Goal: Task Accomplishment & Management: Manage account settings

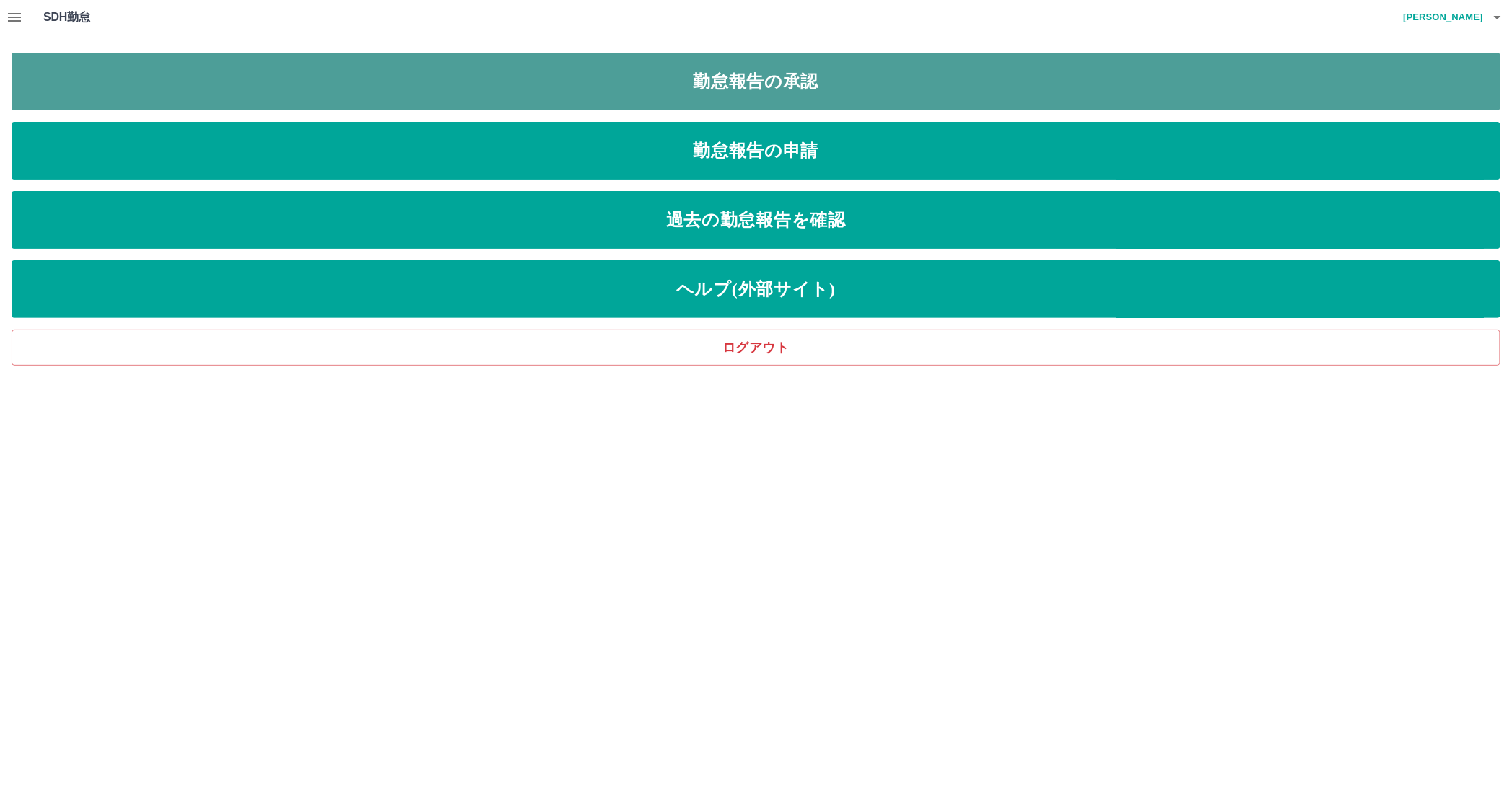
click at [720, 78] on link "勤怠報告の承認" at bounding box center [756, 81] width 1489 height 58
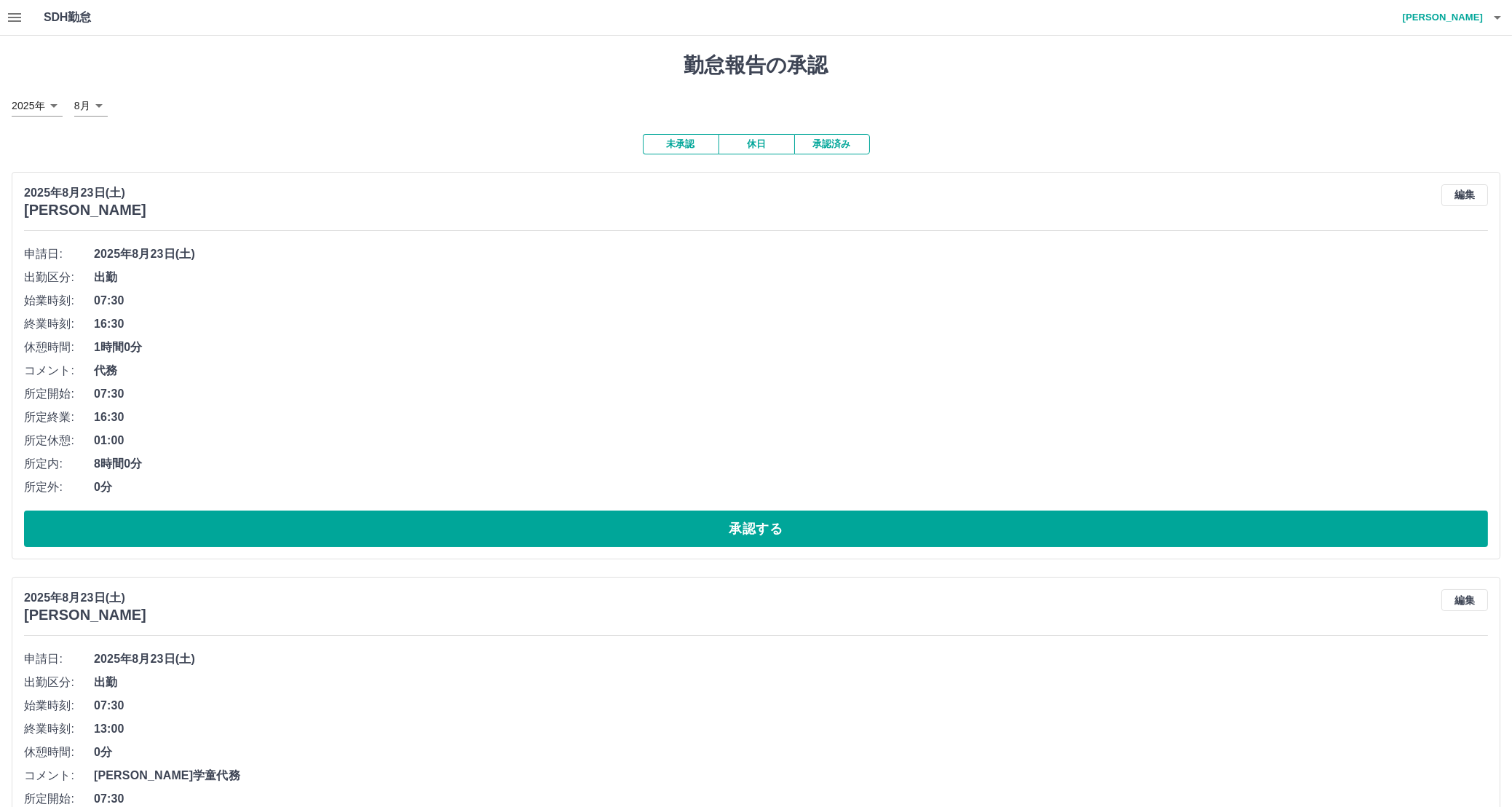
click at [14, 19] on icon "button" at bounding box center [14, 18] width 18 height 18
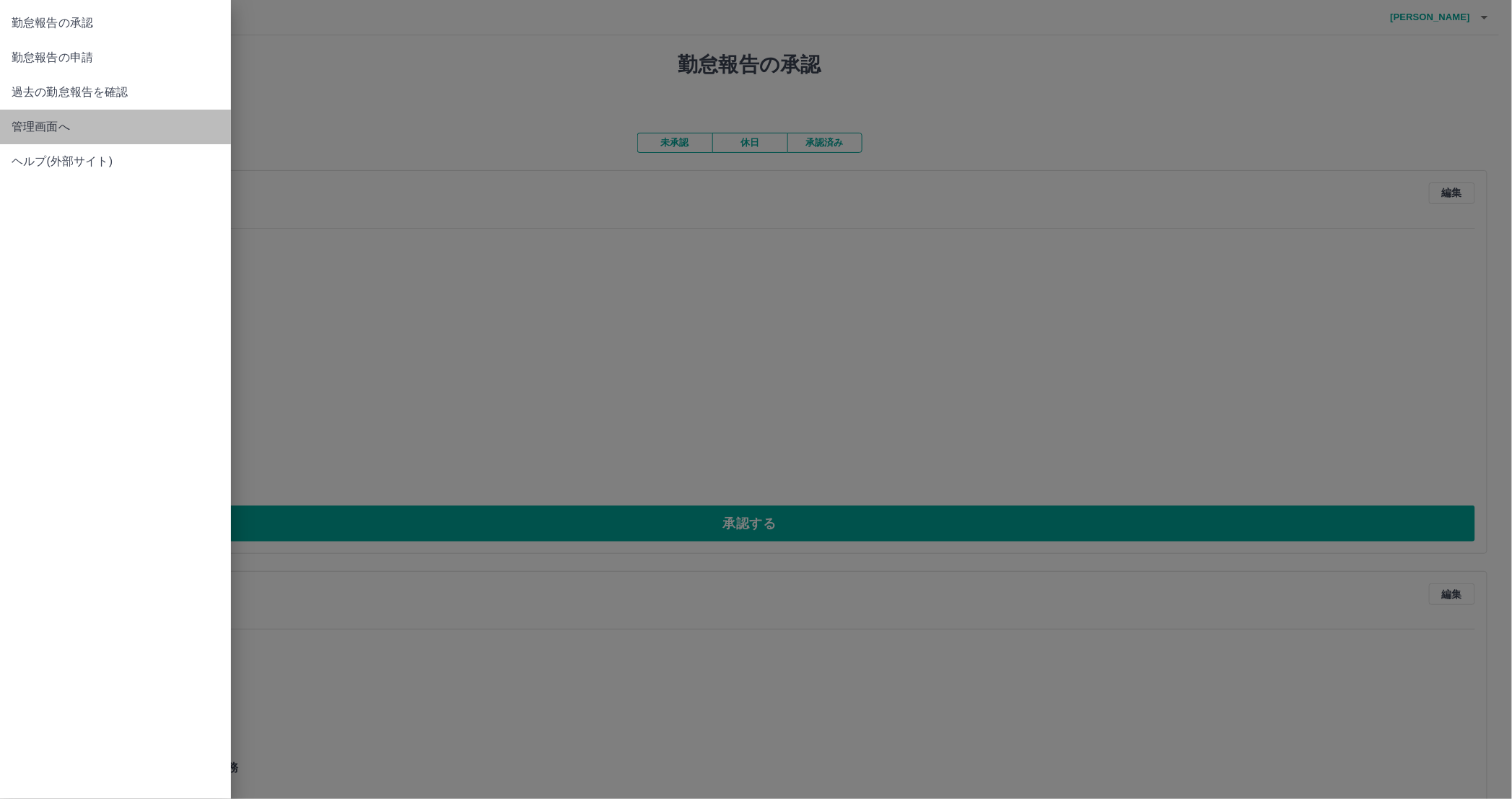
click at [20, 119] on span "管理画面へ" at bounding box center [115, 127] width 208 height 17
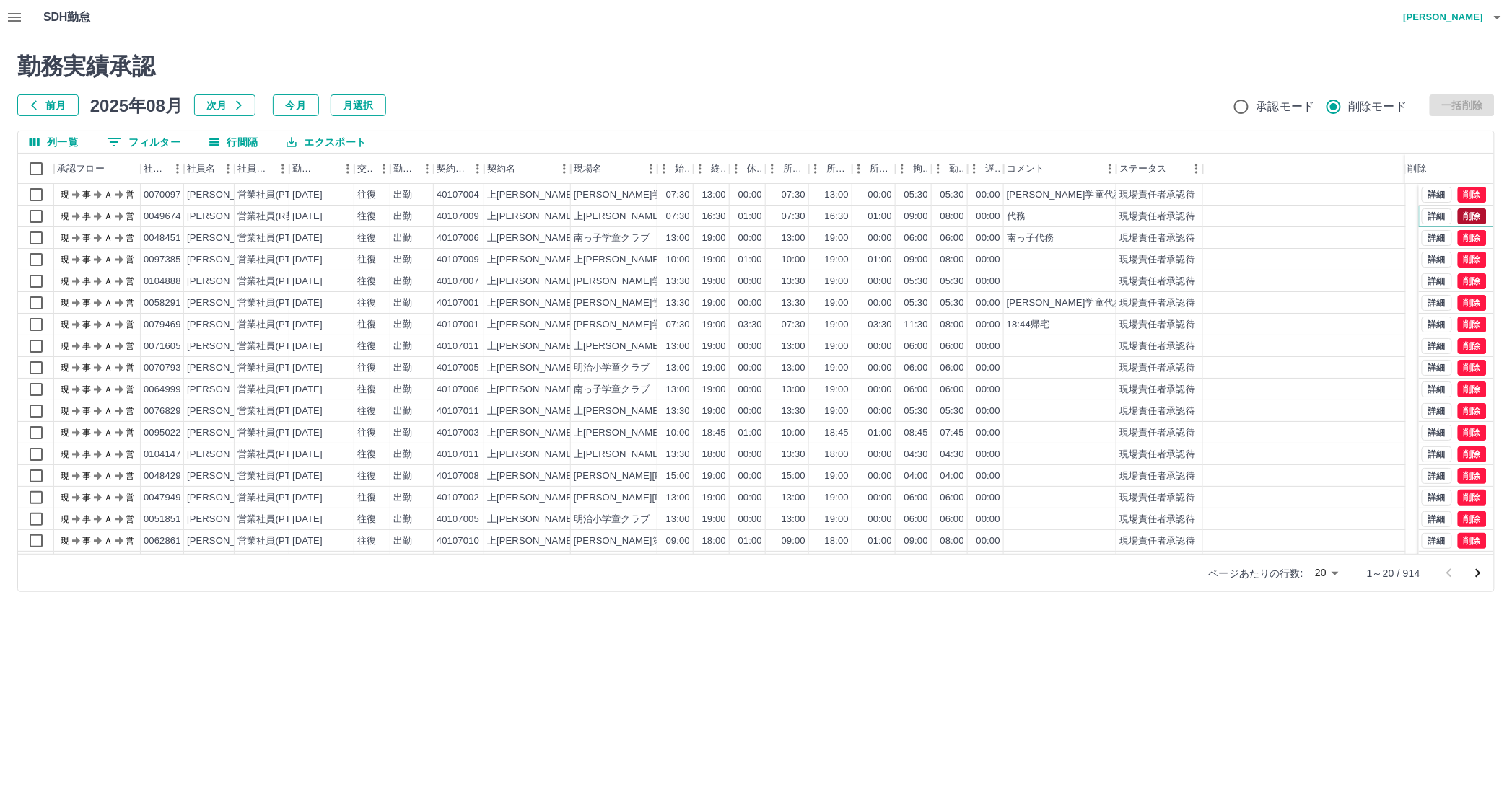
click at [1461, 213] on button "削除" at bounding box center [1472, 217] width 29 height 16
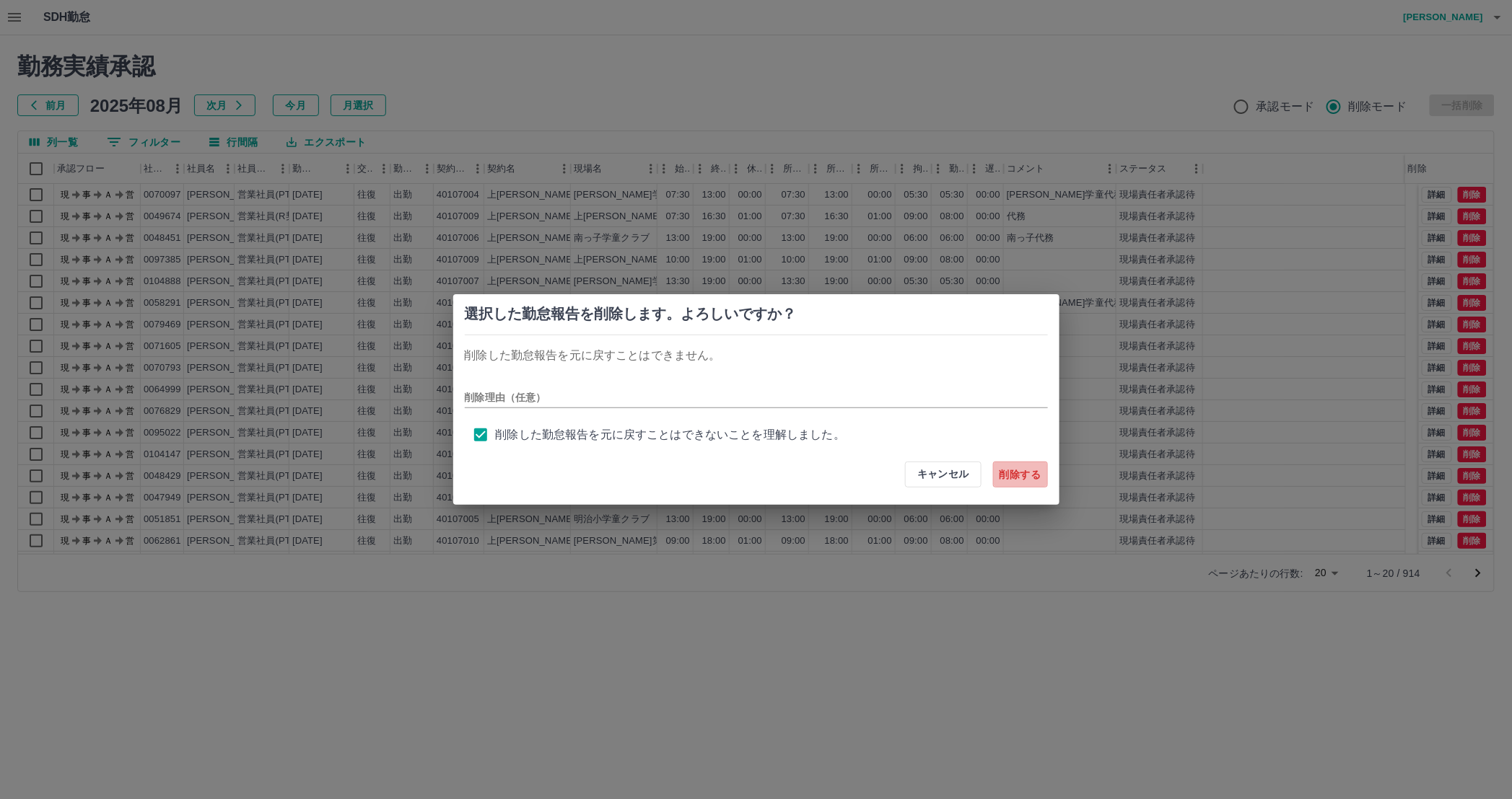
click at [1007, 478] on button "削除する" at bounding box center [1020, 474] width 55 height 26
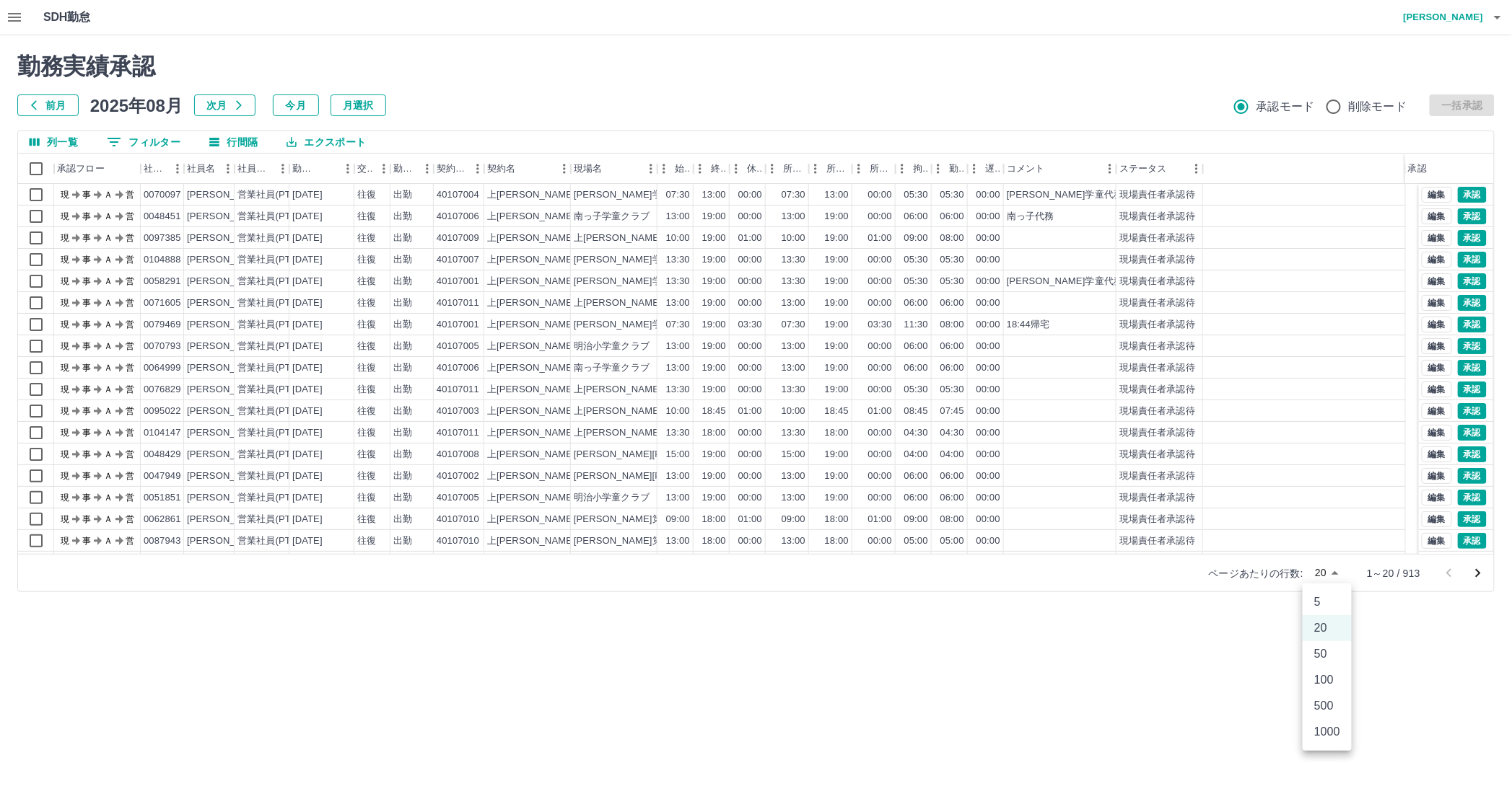
click at [1332, 574] on body "SDH勤怠 [PERSON_NAME] 勤務実績承認 前月 [DATE] 次月 今月 月選択 承認モード 削除モード 一括承認 列一覧 0 フィルター 行間隔…" at bounding box center [756, 304] width 1512 height 609
click at [1334, 700] on li "500" at bounding box center [1327, 706] width 49 height 26
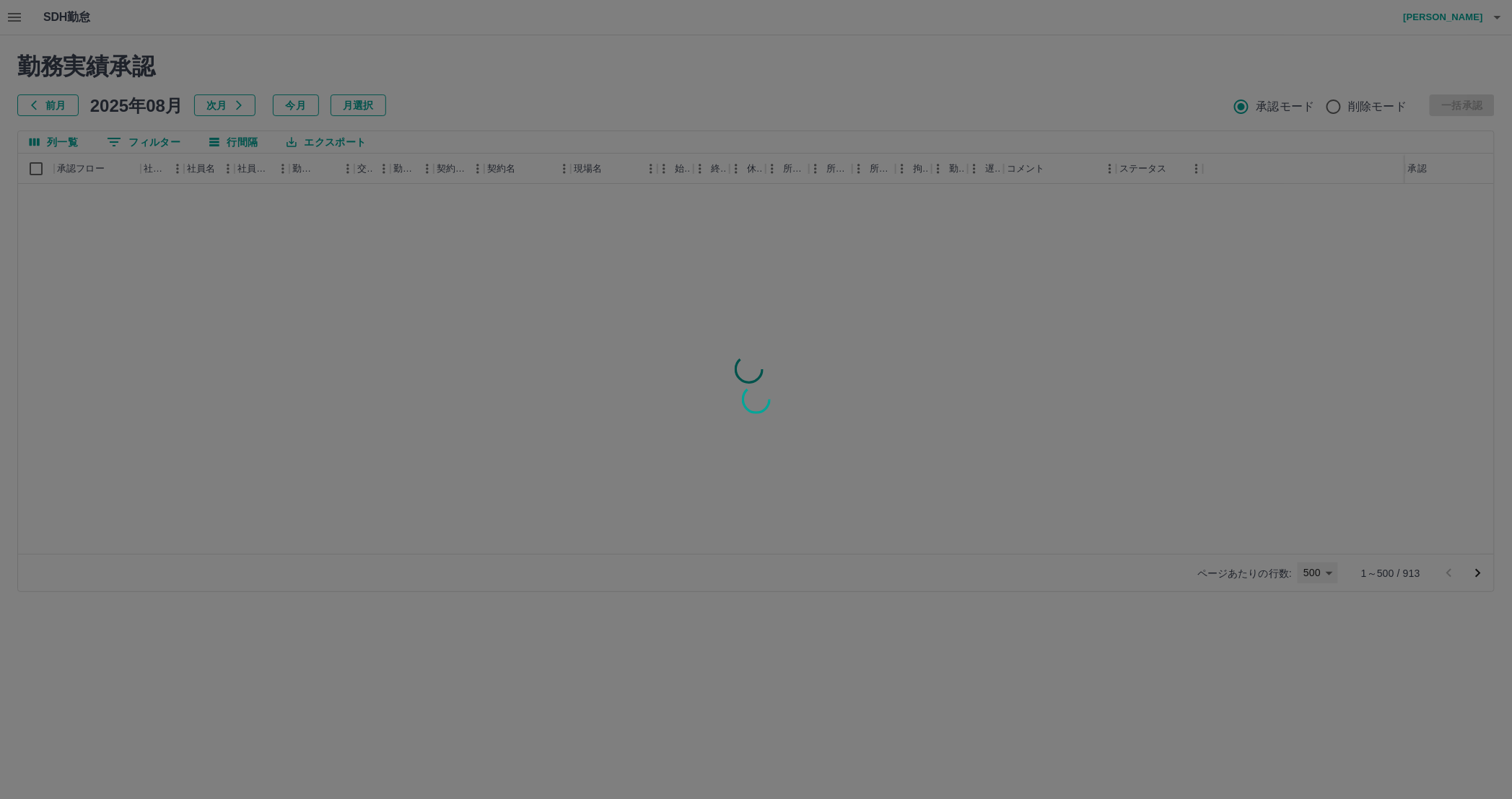
type input "***"
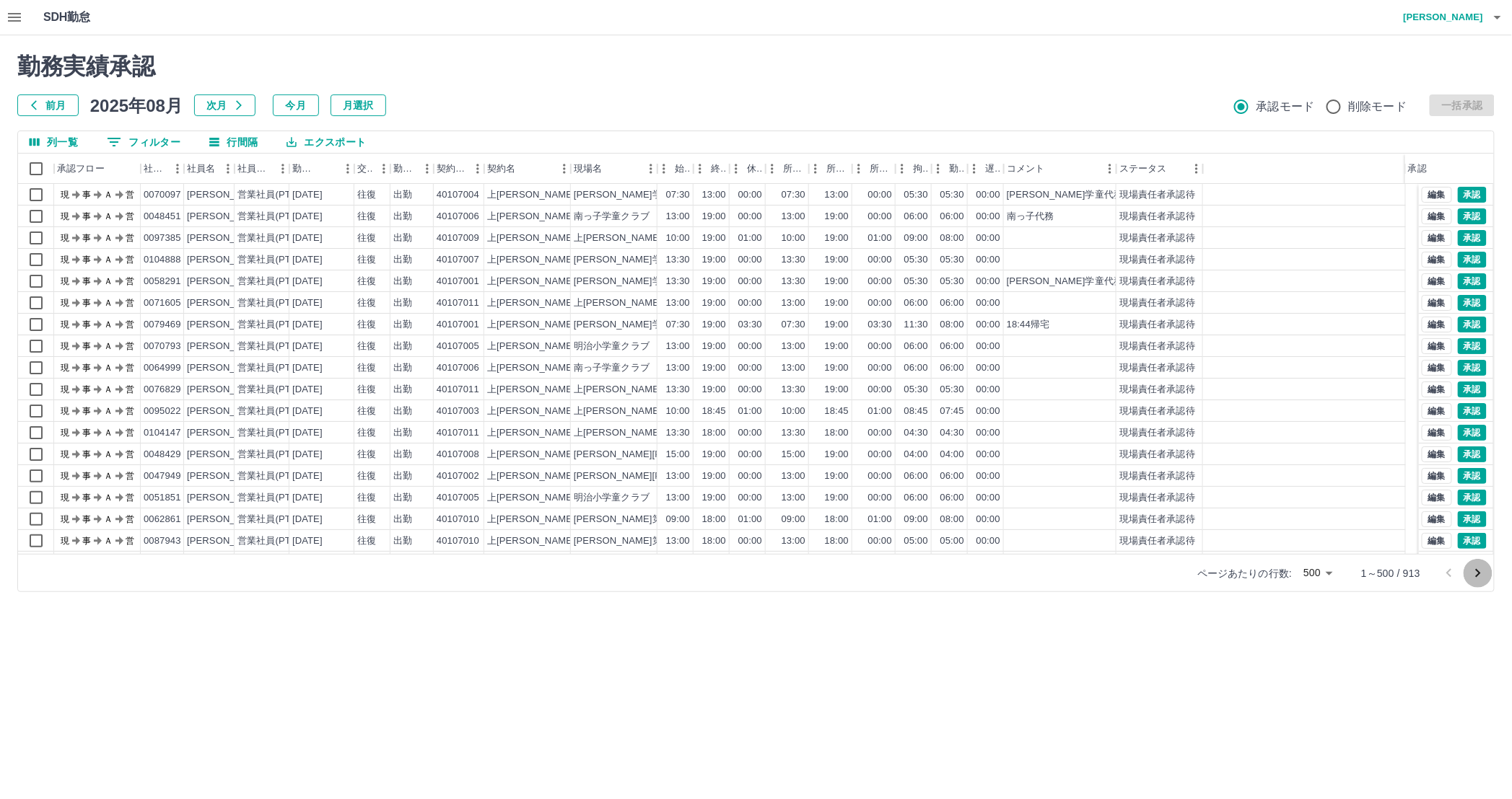
click at [1479, 573] on icon "次のページへ" at bounding box center [1478, 573] width 5 height 9
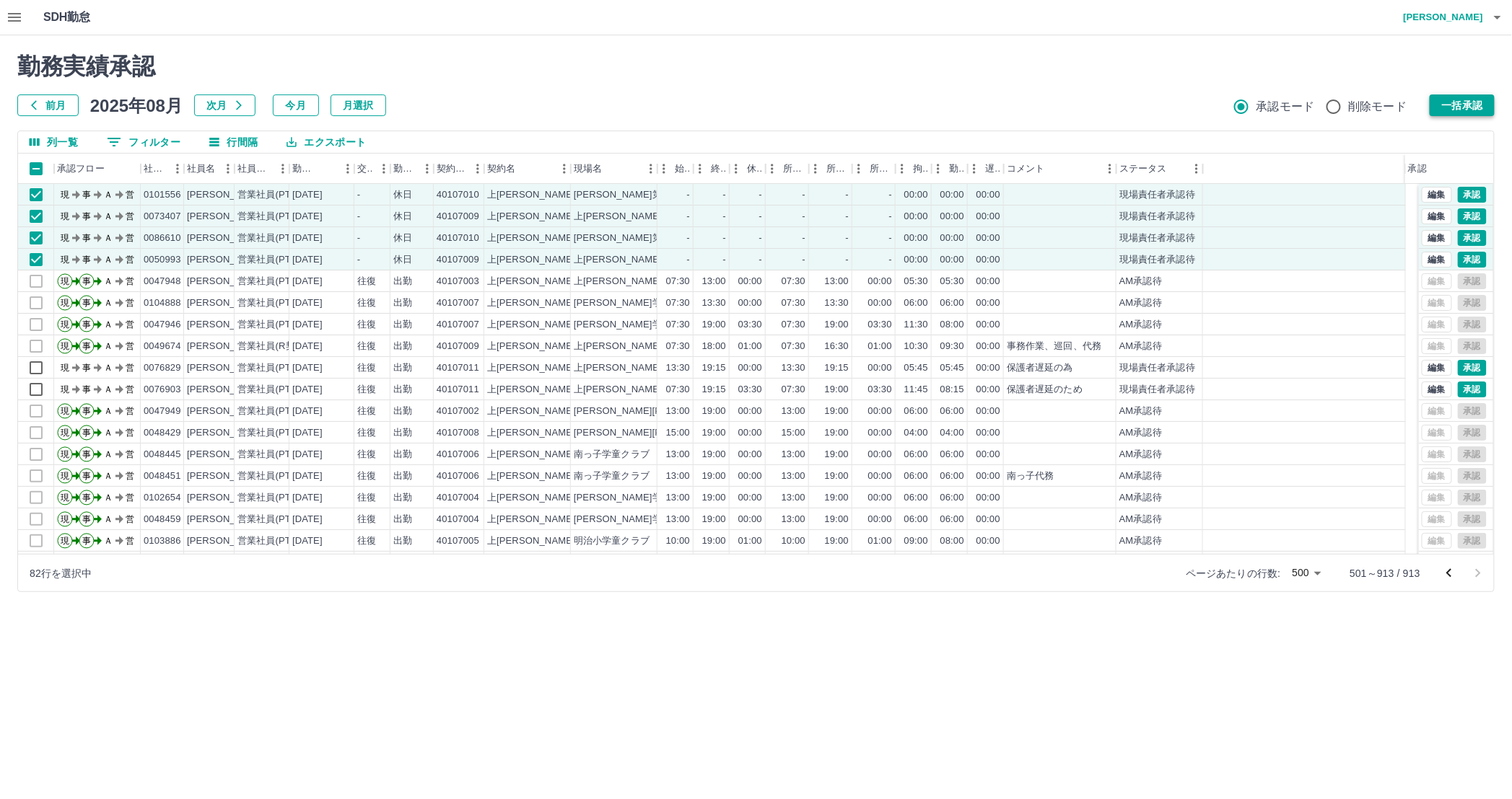
click at [1469, 100] on button "一括承認" at bounding box center [1462, 105] width 65 height 21
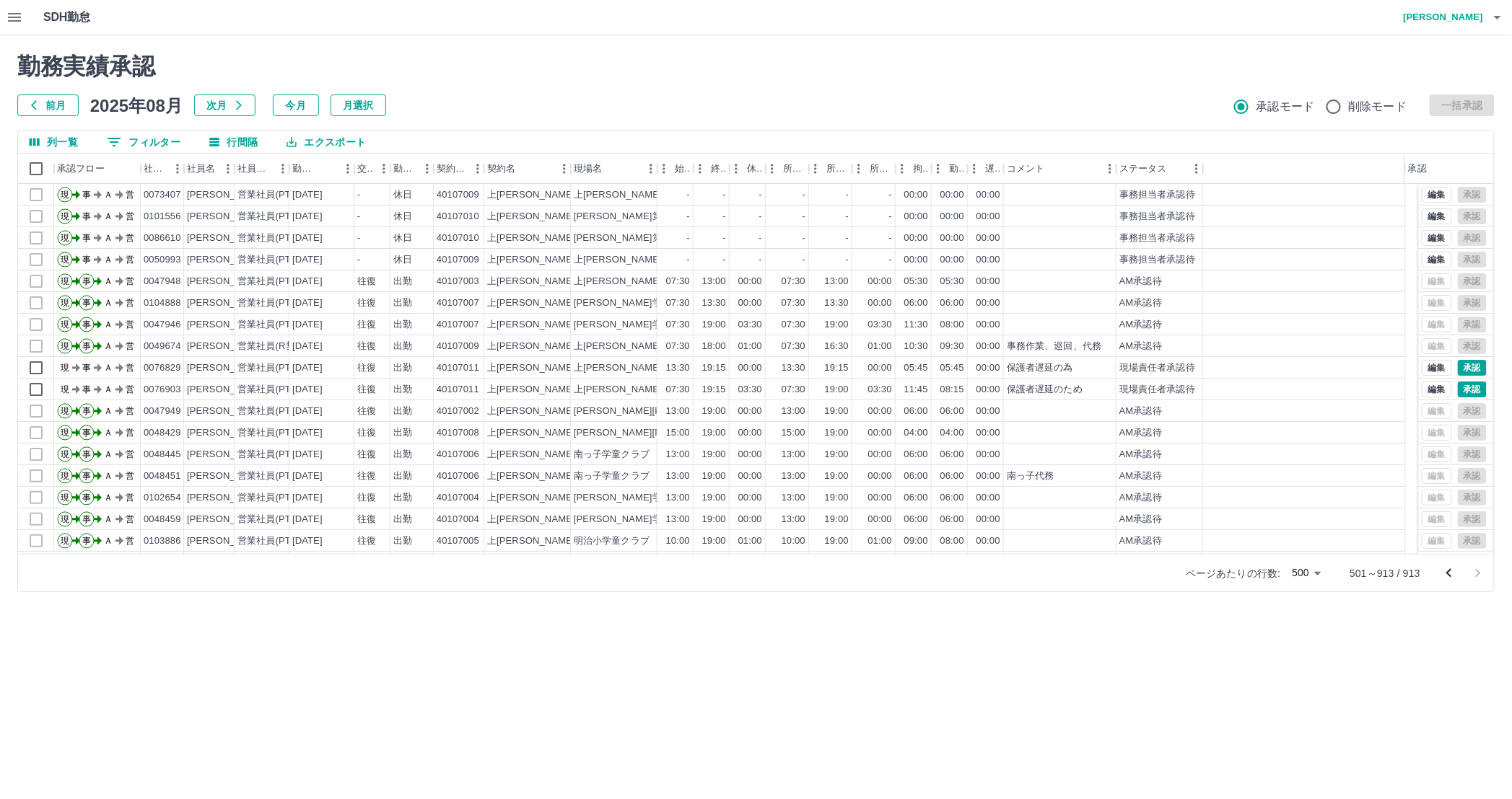
click at [1442, 574] on icon "前のページへ" at bounding box center [1449, 574] width 17 height 17
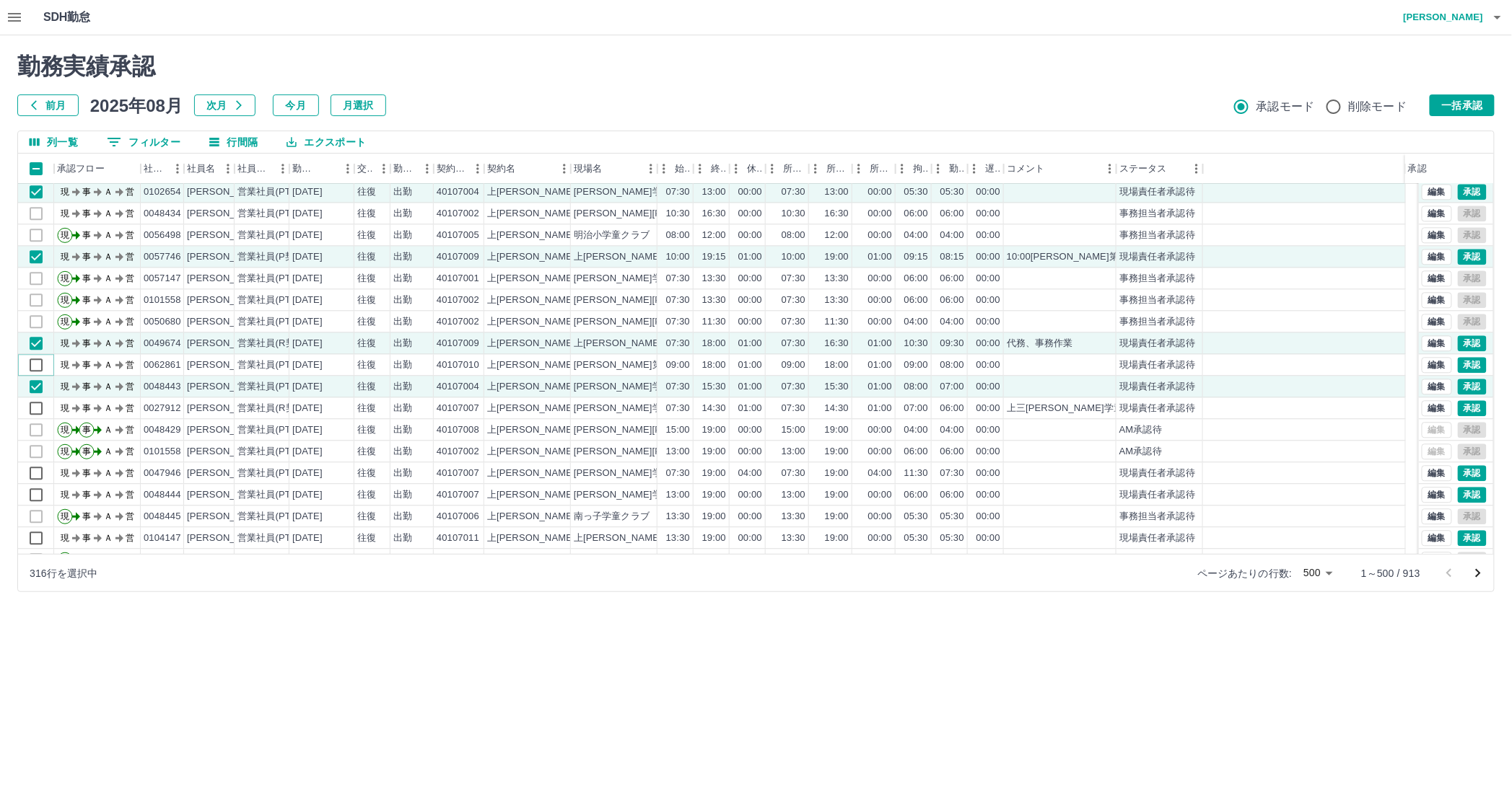
scroll to position [1433, 0]
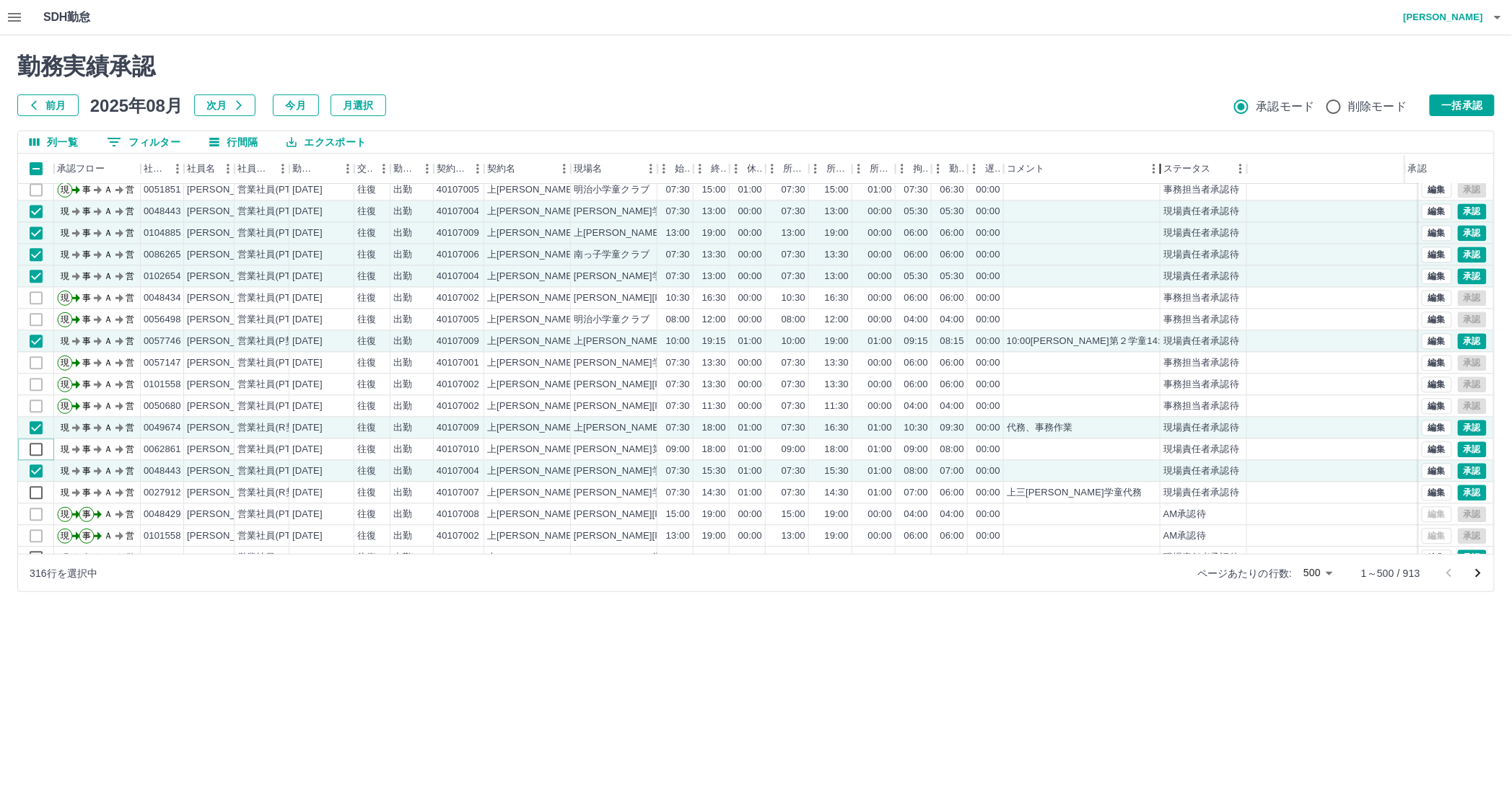
drag, startPoint x: 1113, startPoint y: 171, endPoint x: 1157, endPoint y: 183, distance: 45.6
click at [1157, 183] on div "コメント" at bounding box center [1160, 168] width 17 height 30
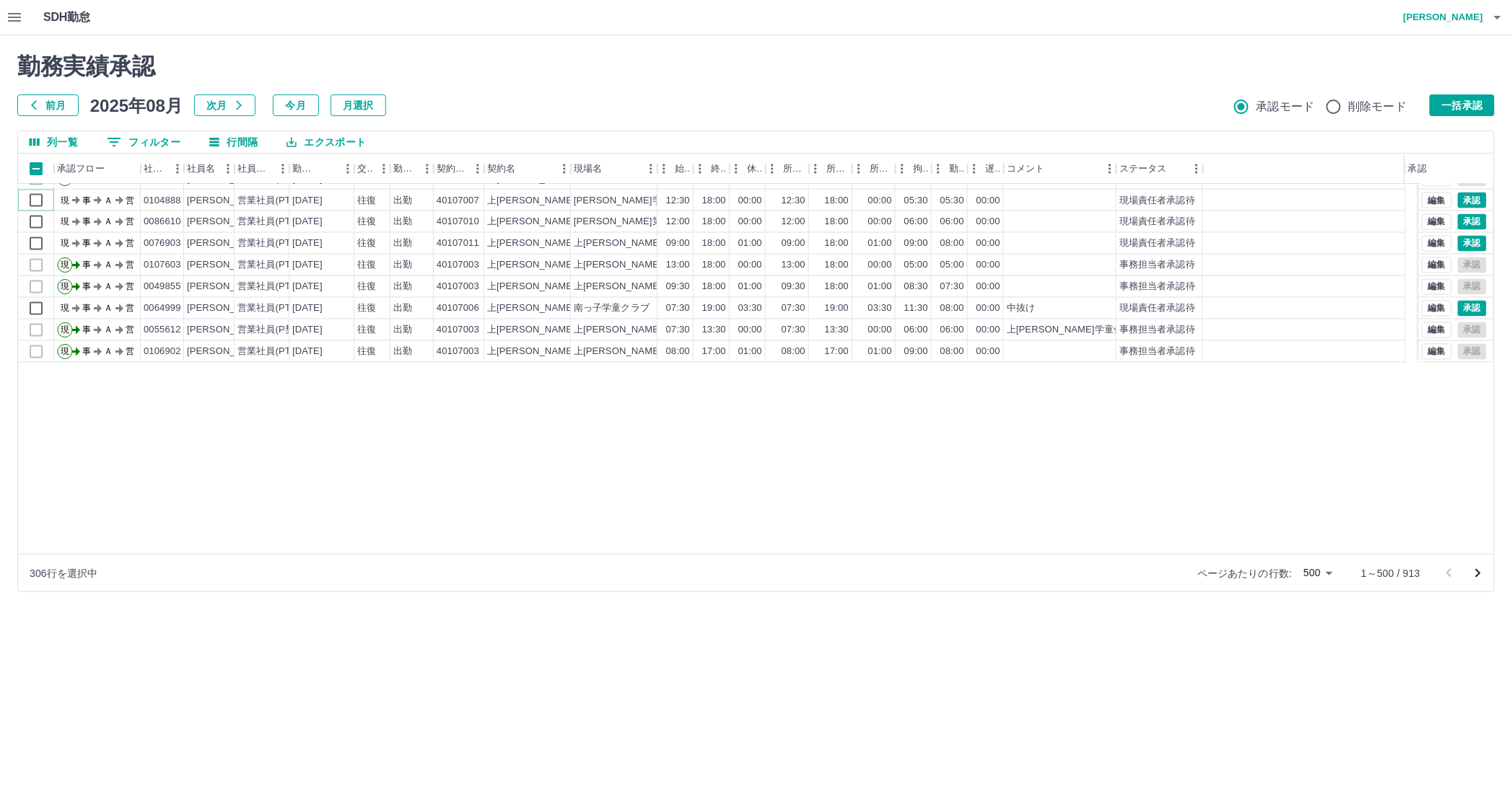
scroll to position [892, 0]
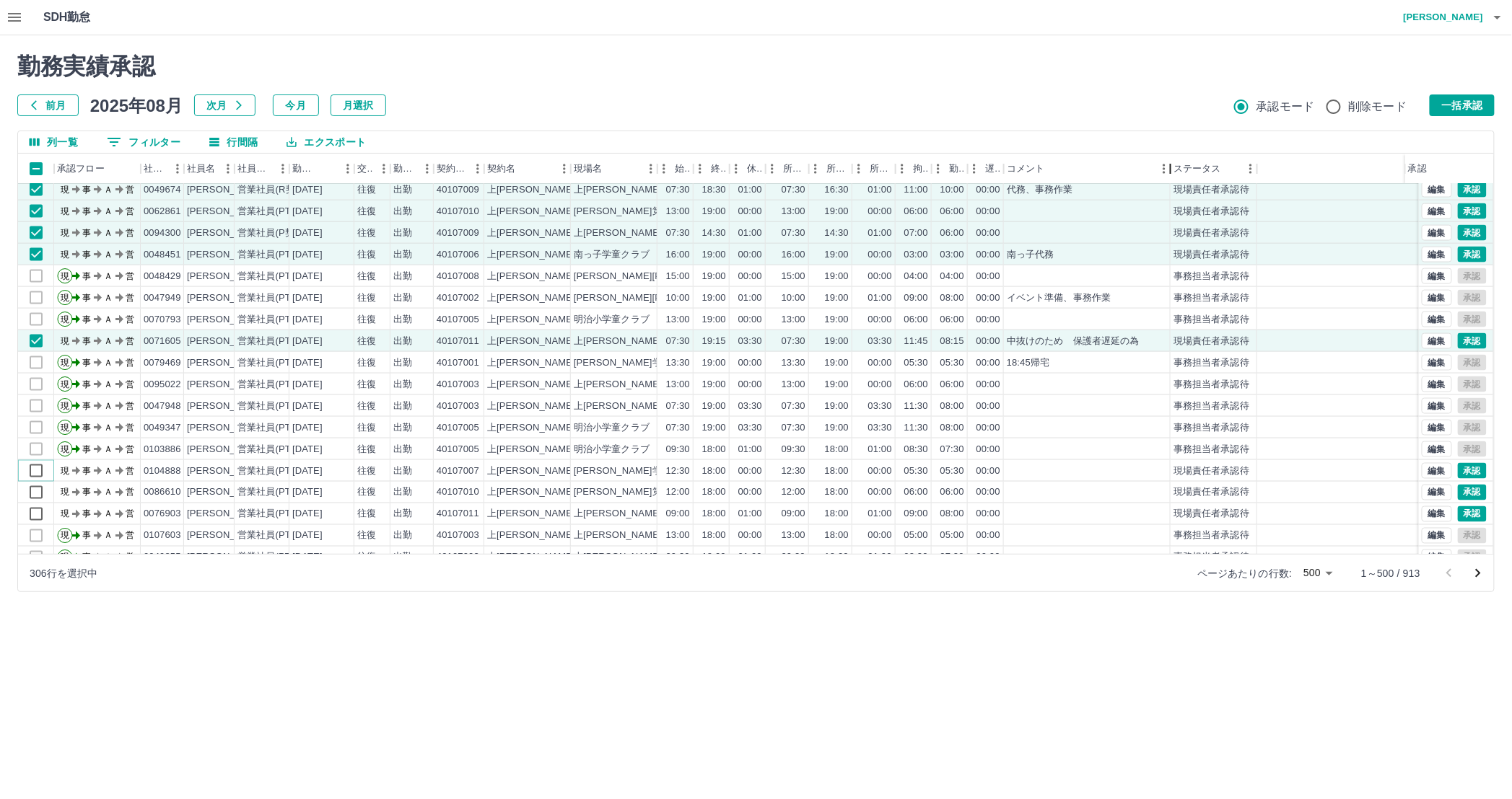
drag, startPoint x: 1113, startPoint y: 172, endPoint x: 1167, endPoint y: 188, distance: 56.3
click at [1167, 188] on div "承認フロー 社員番号 社員名 社員区分 勤務日 交通費 勤務区分 契約コード 契約名 現場名 始業 終業 休憩 所定開始 所定終業 所定休憩 拘束 勤務 遅刻…" at bounding box center [756, 353] width 1476 height 400
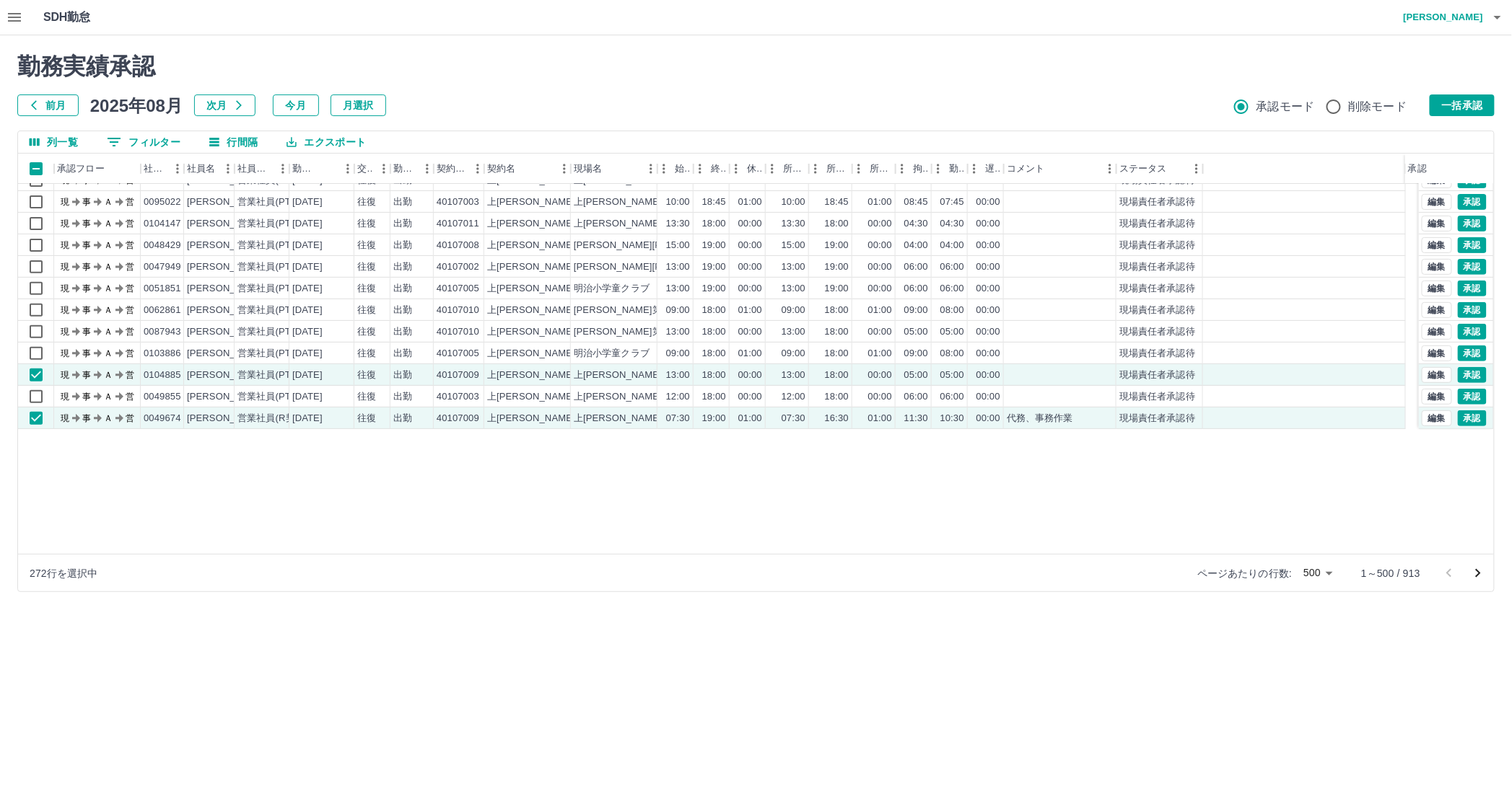
scroll to position [0, 0]
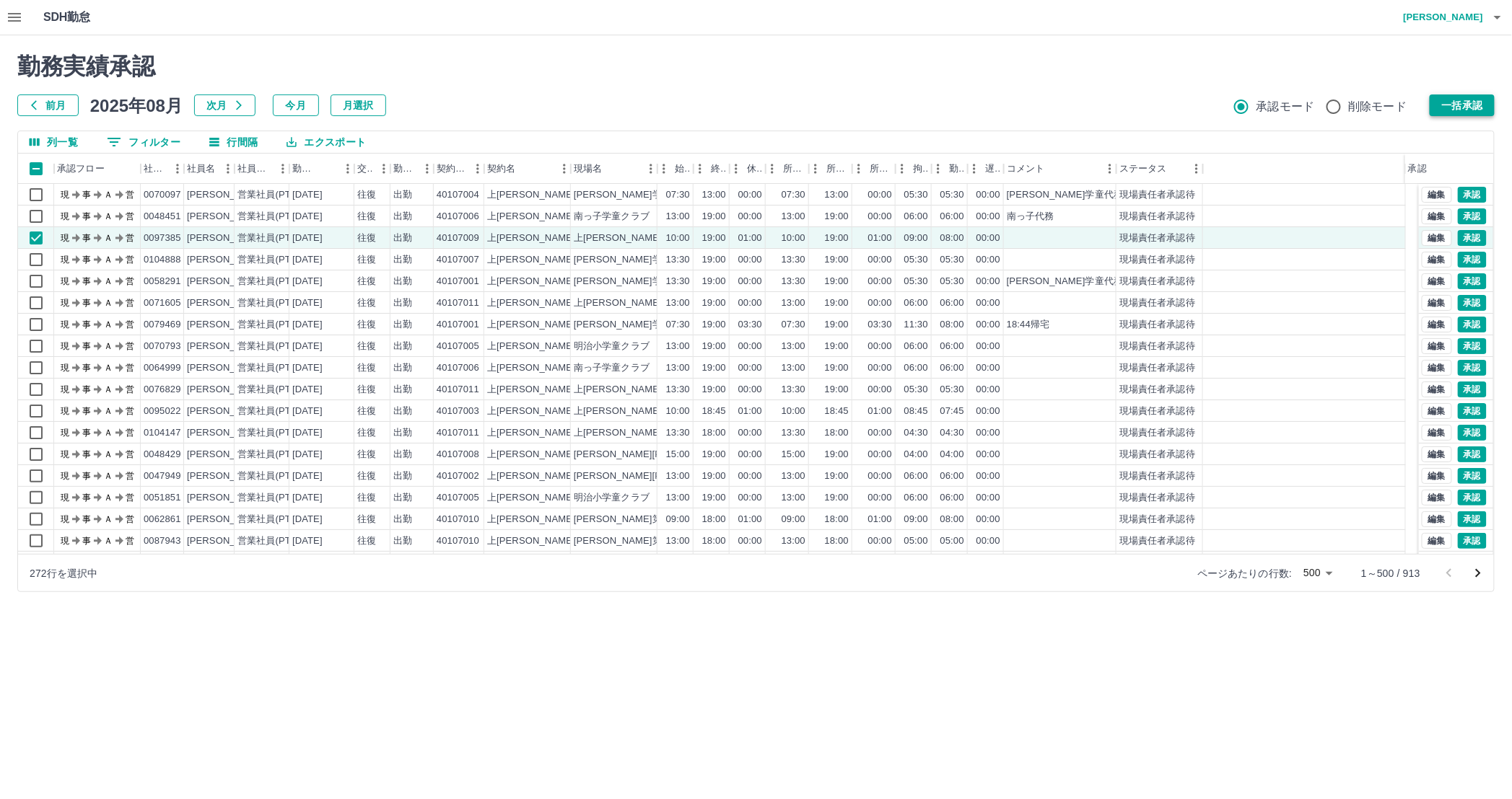
click at [1479, 103] on button "一括承認" at bounding box center [1462, 105] width 65 height 21
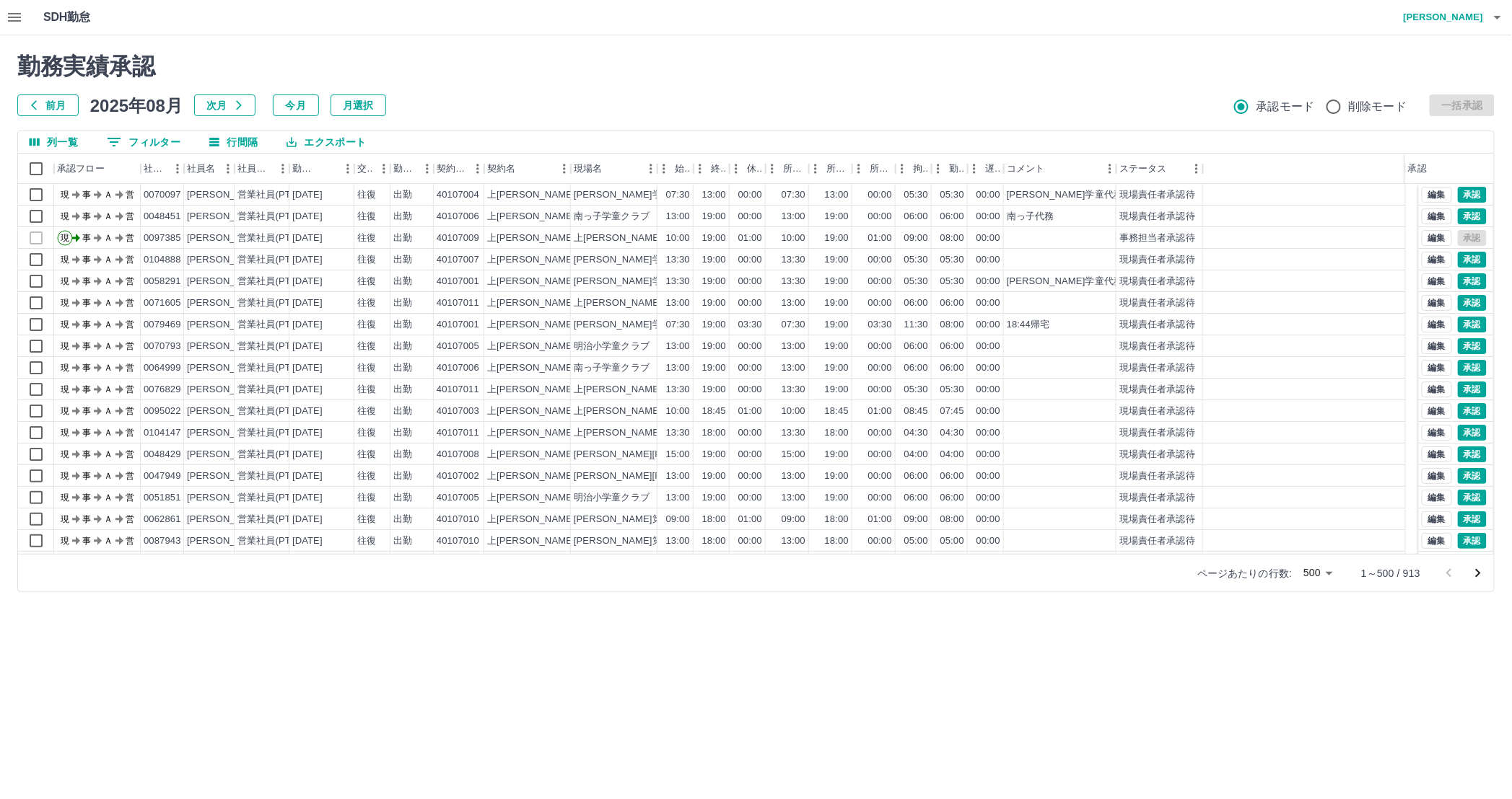
click at [9, 19] on icon "button" at bounding box center [14, 17] width 17 height 17
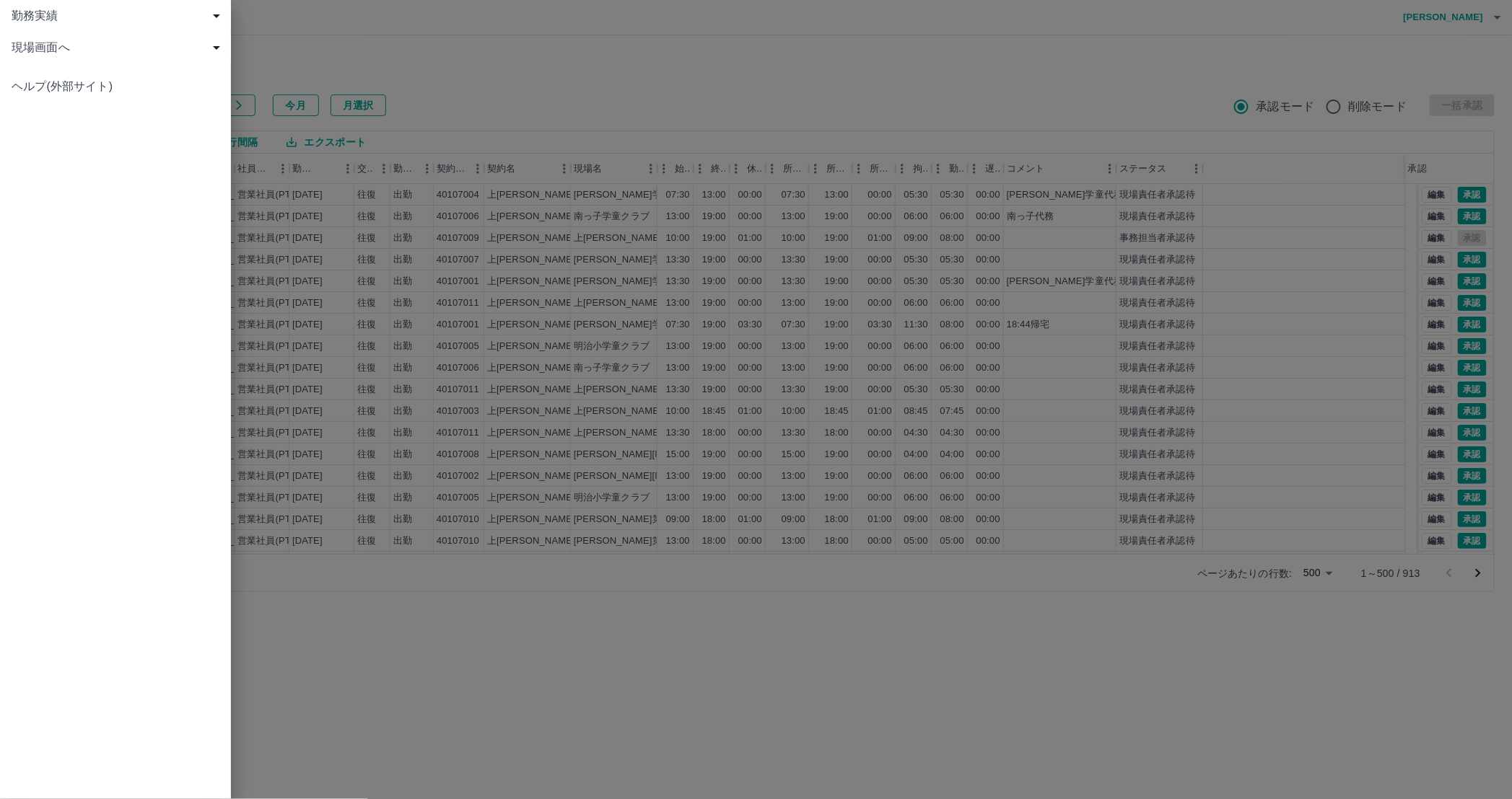
drag, startPoint x: 1397, startPoint y: 21, endPoint x: 1414, endPoint y: 23, distance: 17.1
click at [1397, 23] on div at bounding box center [756, 399] width 1512 height 799
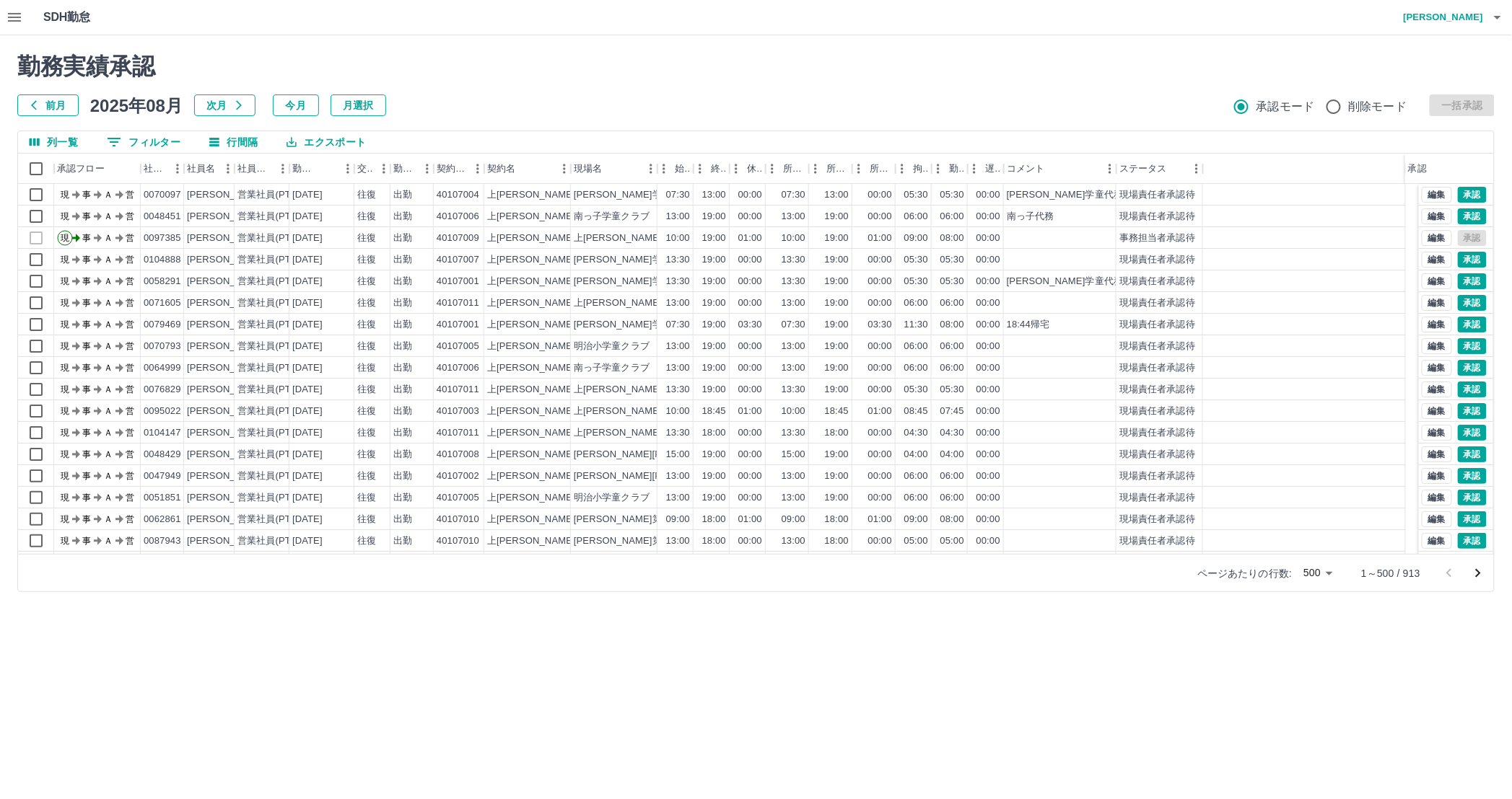
click at [1486, 17] on button "button" at bounding box center [1497, 17] width 29 height 35
click at [1434, 111] on li "ログアウト" at bounding box center [1437, 105] width 128 height 26
